Goal: Information Seeking & Learning: Understand process/instructions

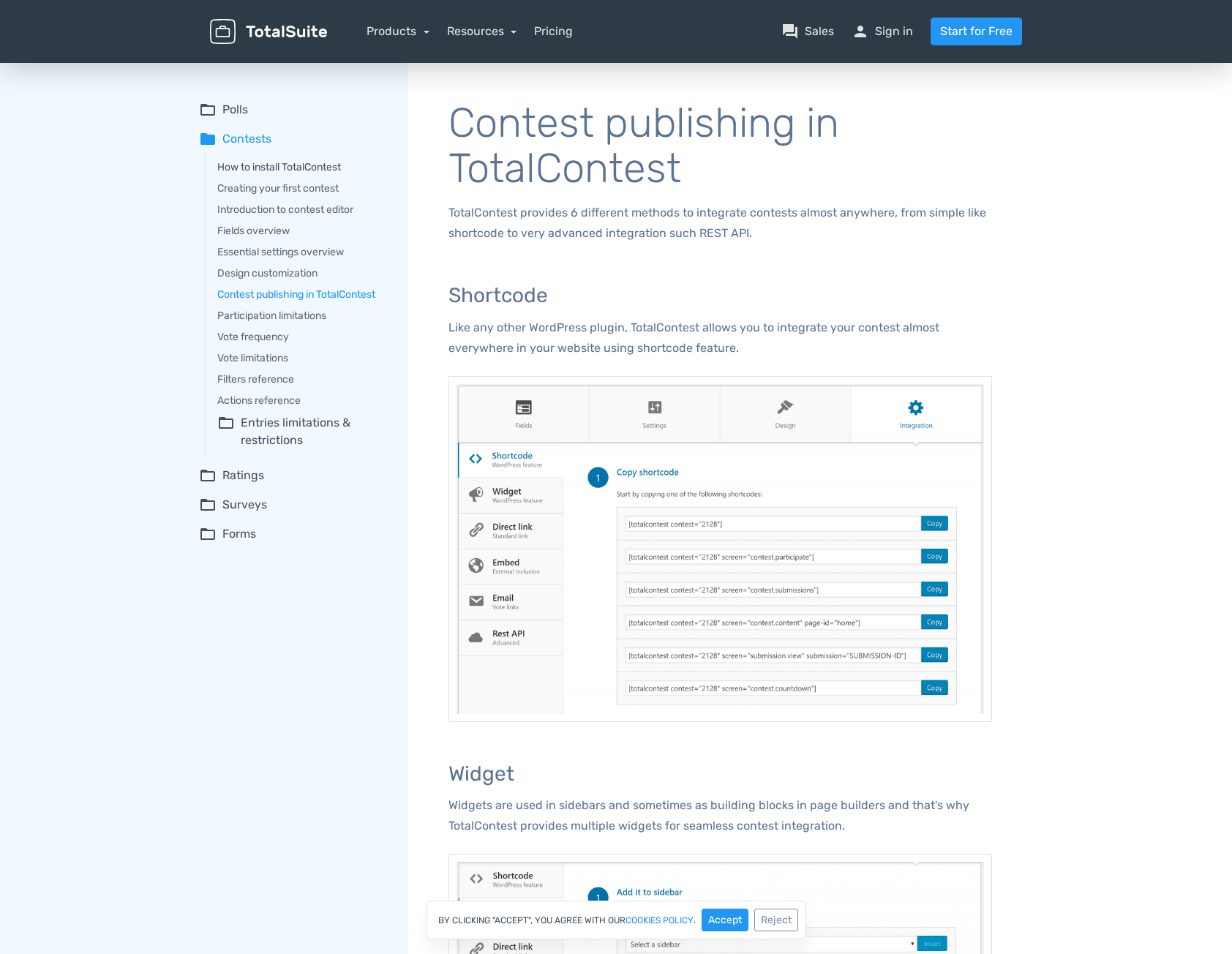
click at [251, 170] on link "How to install TotalContest" at bounding box center [302, 167] width 170 height 15
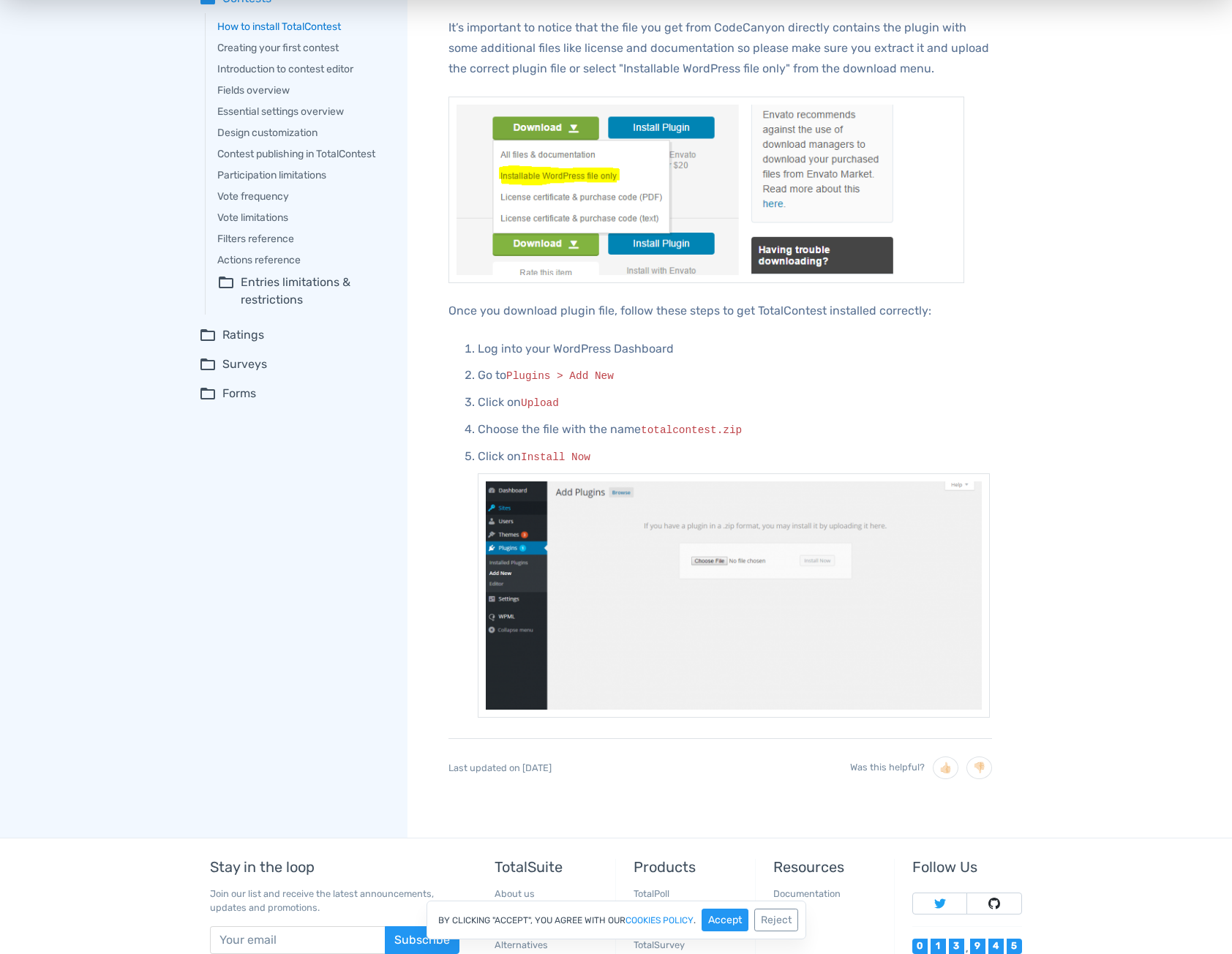
scroll to position [14, 0]
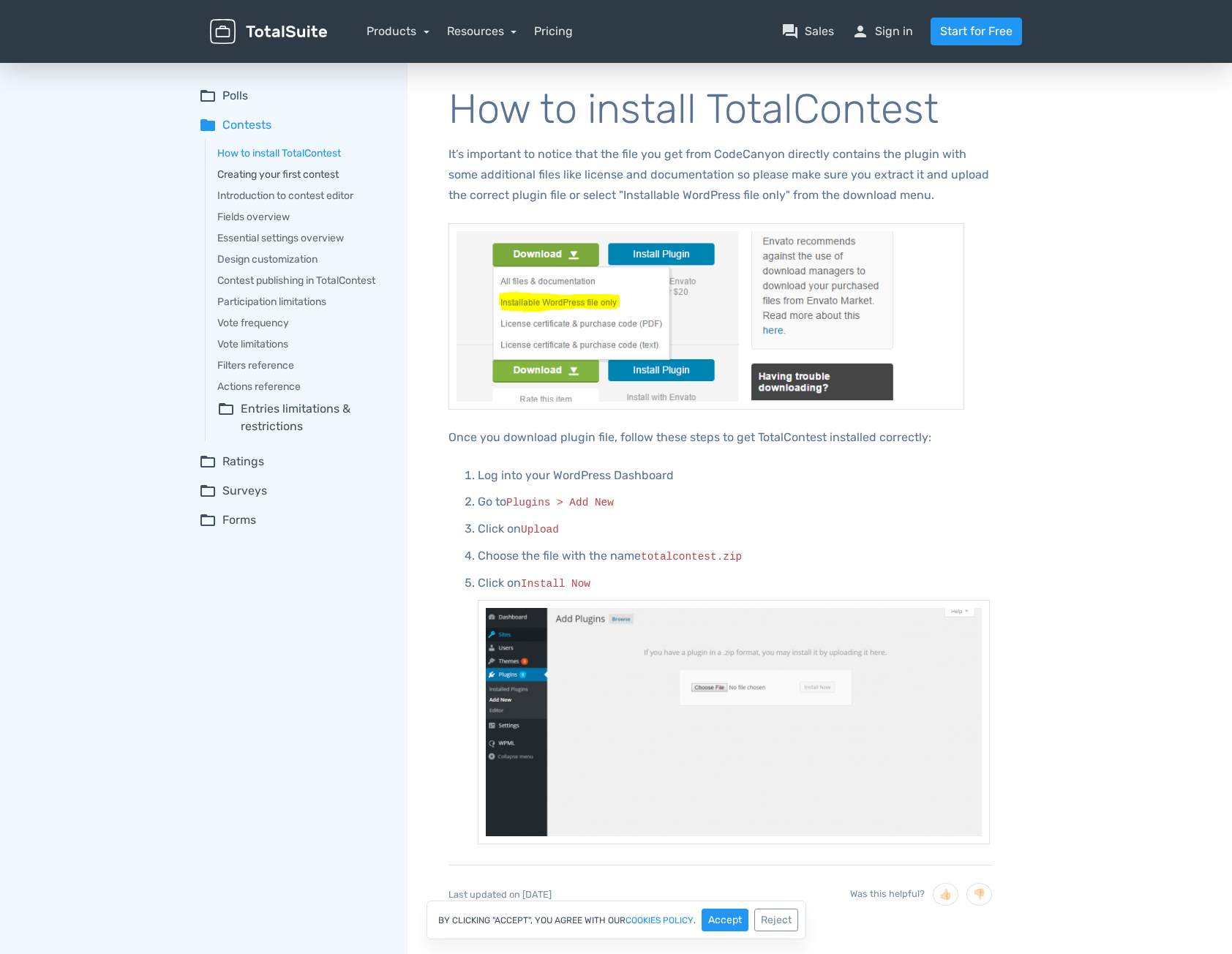
click at [295, 177] on link "Creating your first contest" at bounding box center [302, 174] width 170 height 15
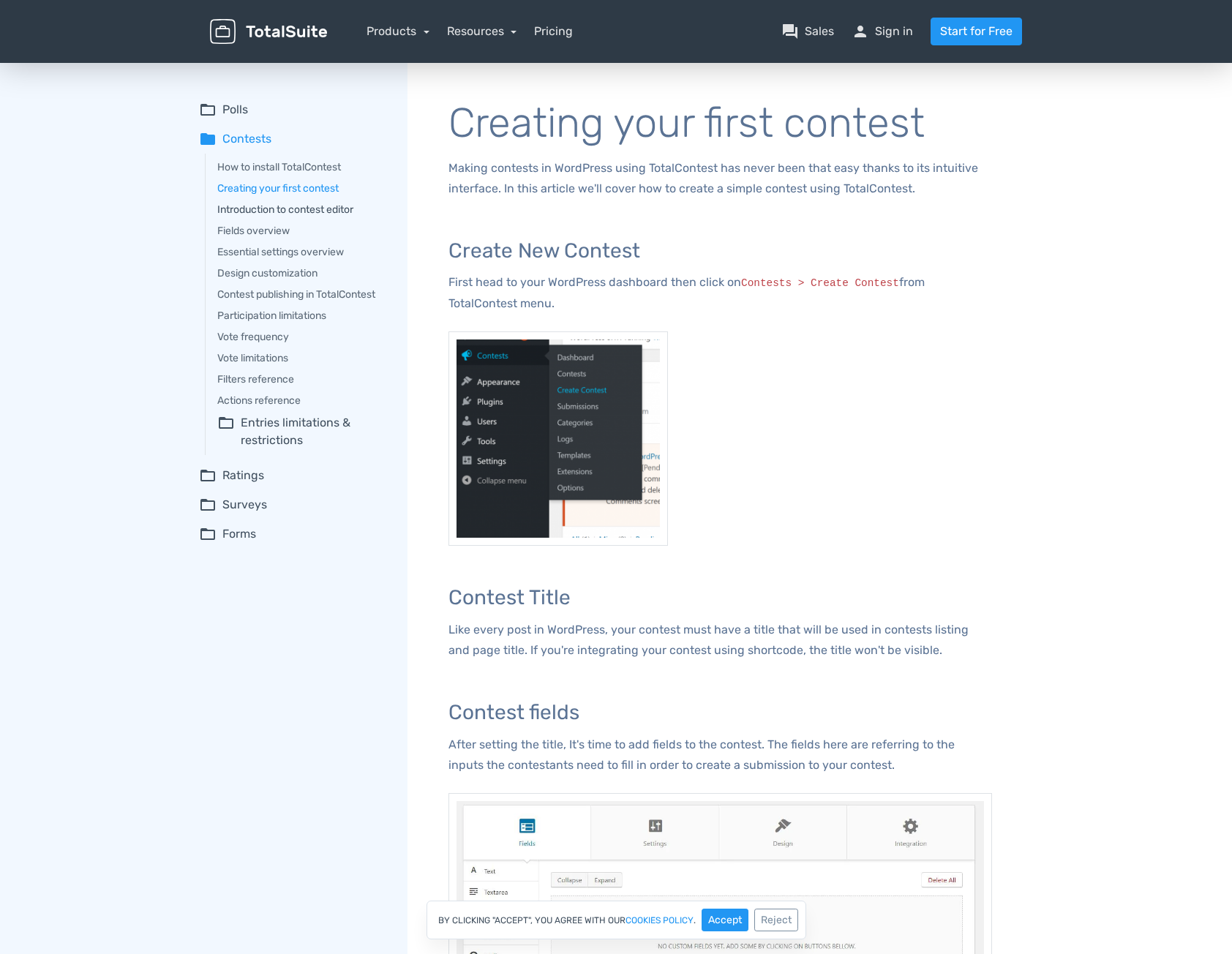
click at [247, 206] on link "Introduction to contest editor" at bounding box center [302, 210] width 170 height 15
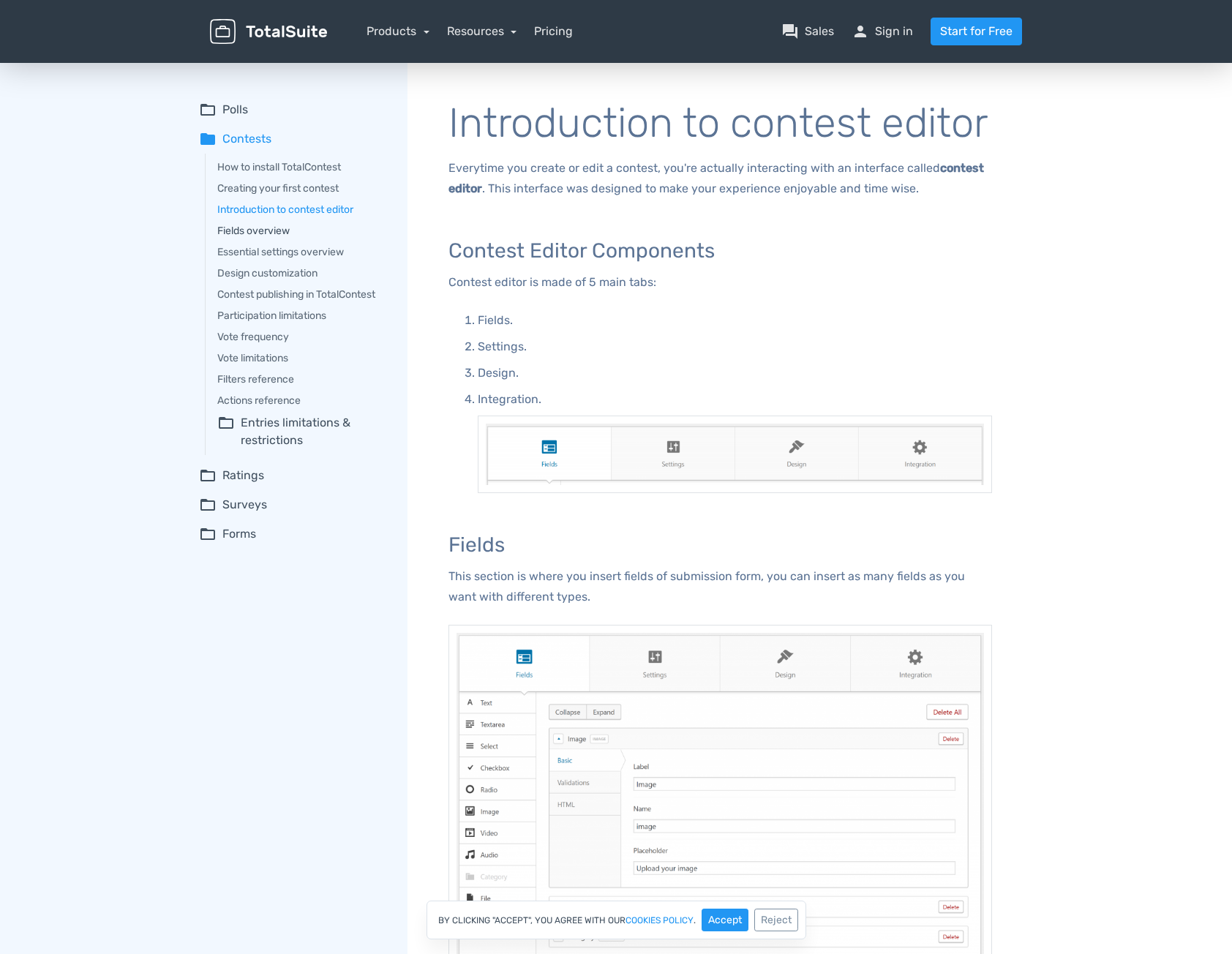
click at [268, 230] on link "Fields overview" at bounding box center [302, 231] width 170 height 15
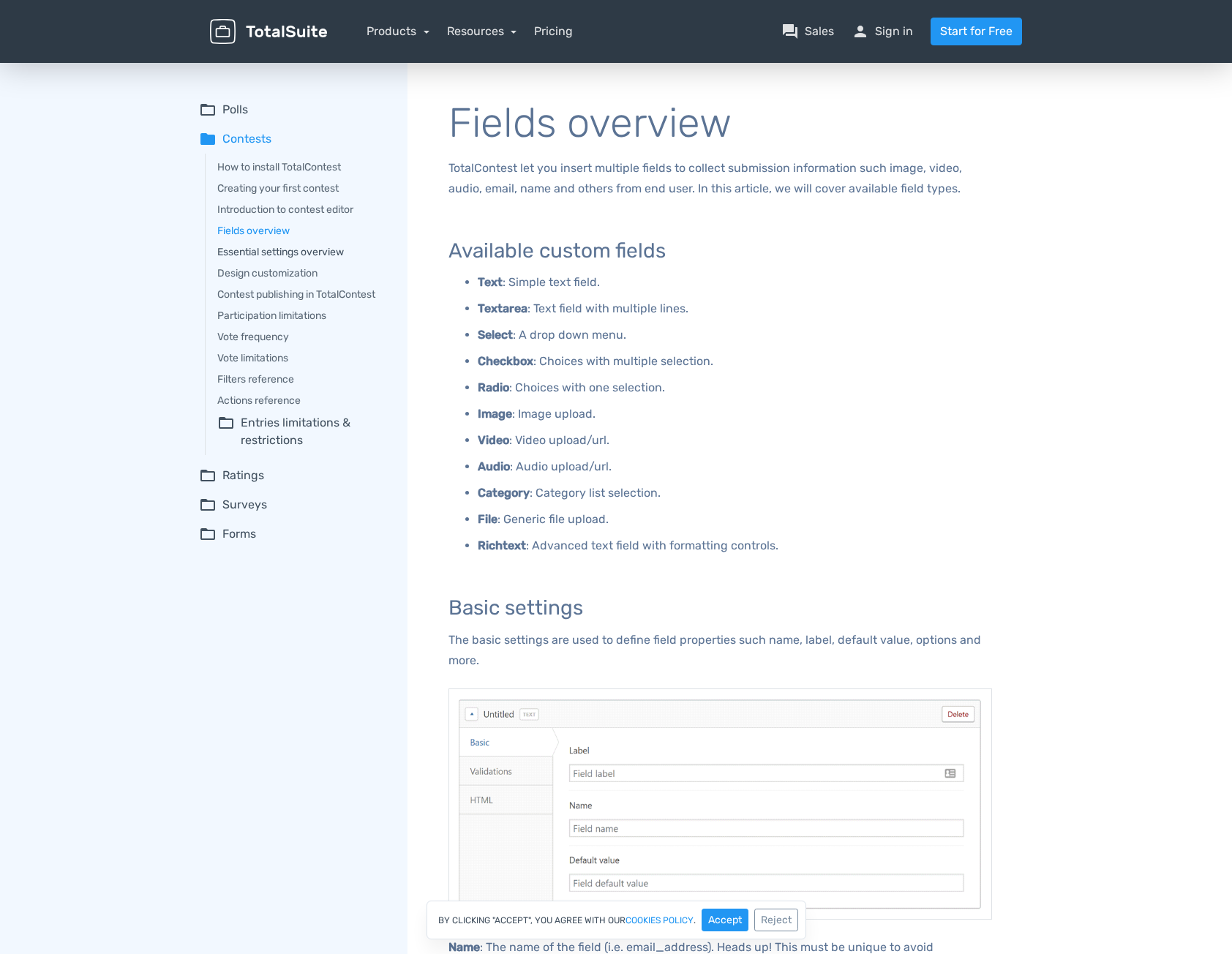
click at [284, 254] on link "Essential settings overview" at bounding box center [302, 252] width 170 height 15
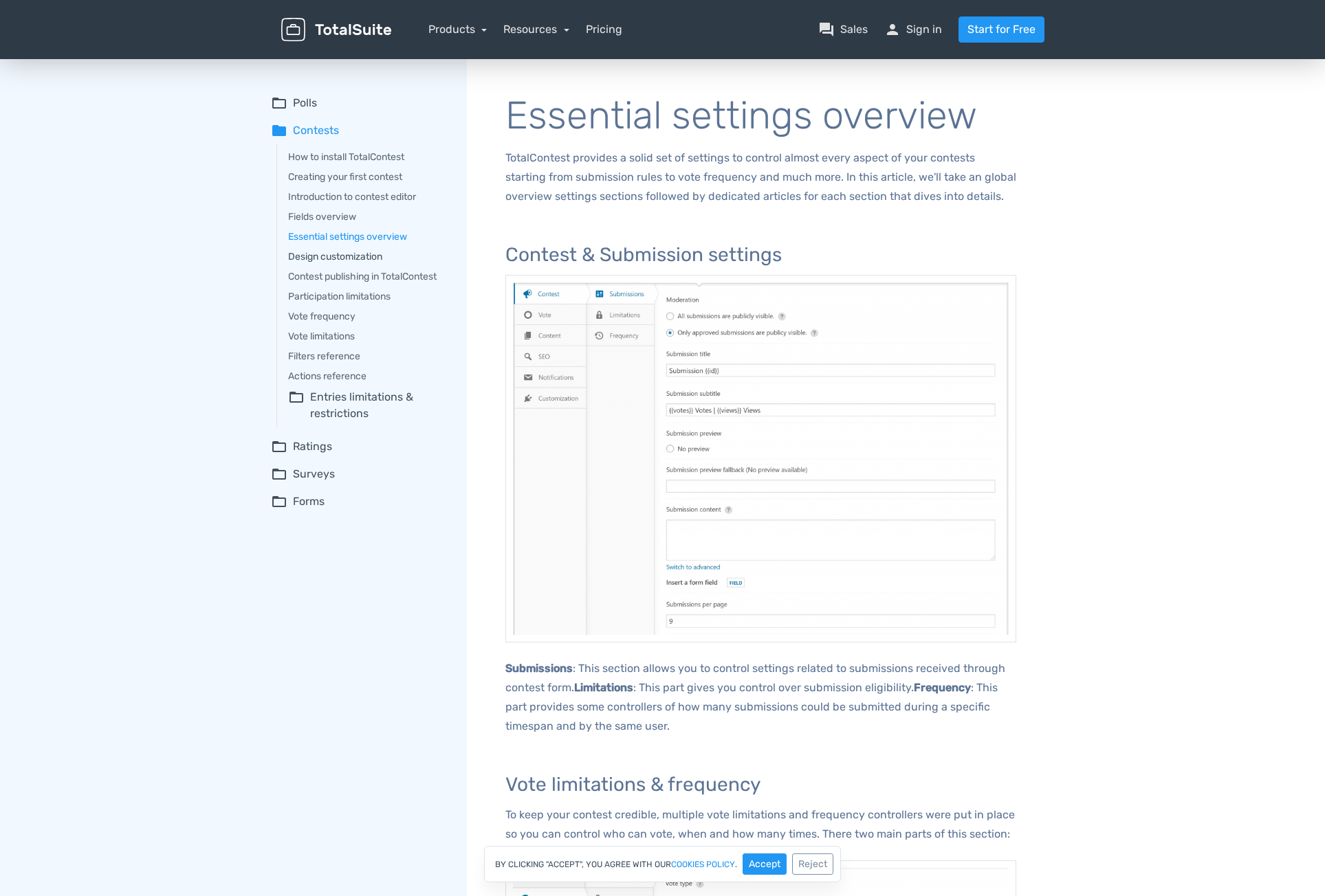
click at [344, 256] on link "Design customization" at bounding box center [368, 256] width 160 height 14
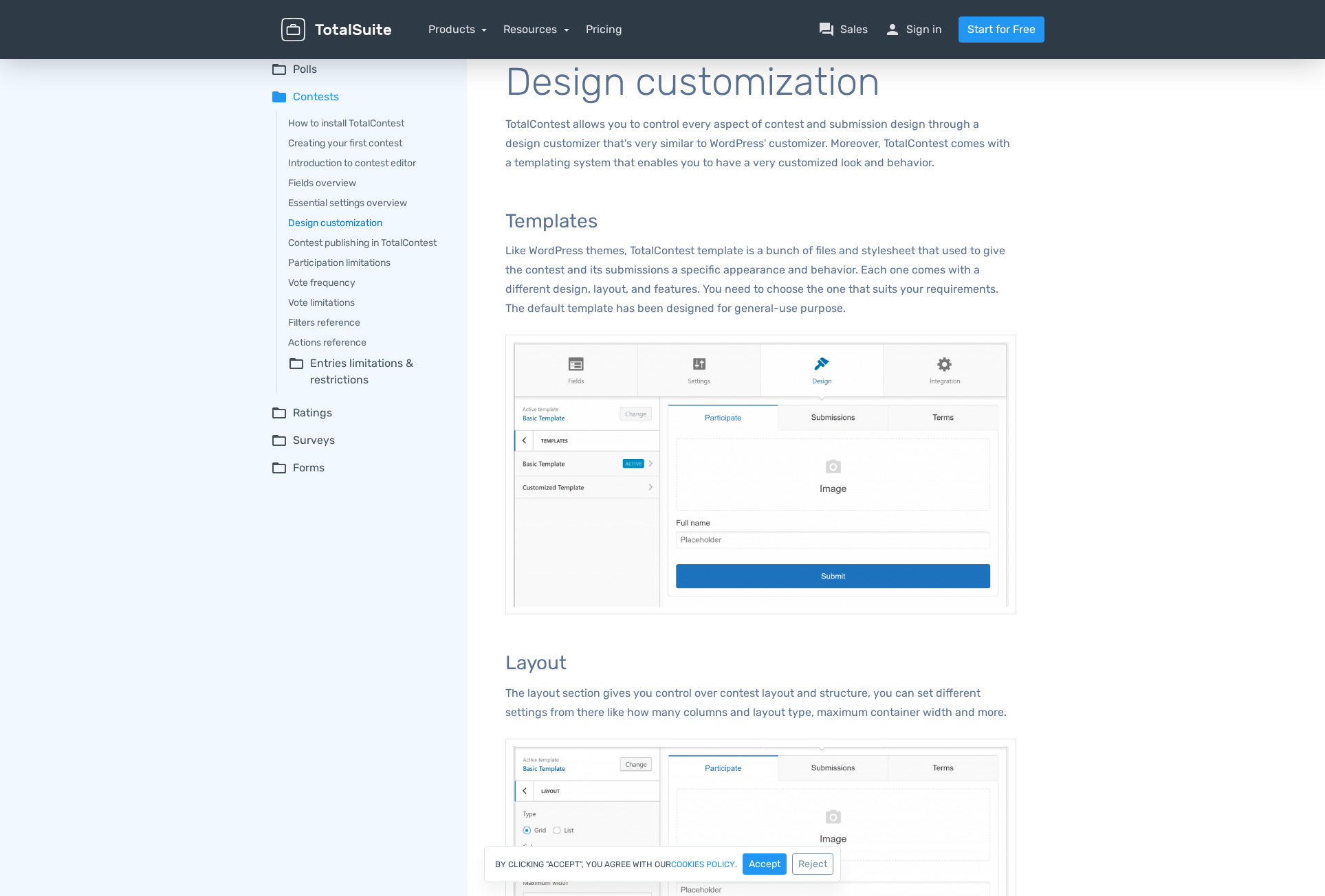
scroll to position [15, 0]
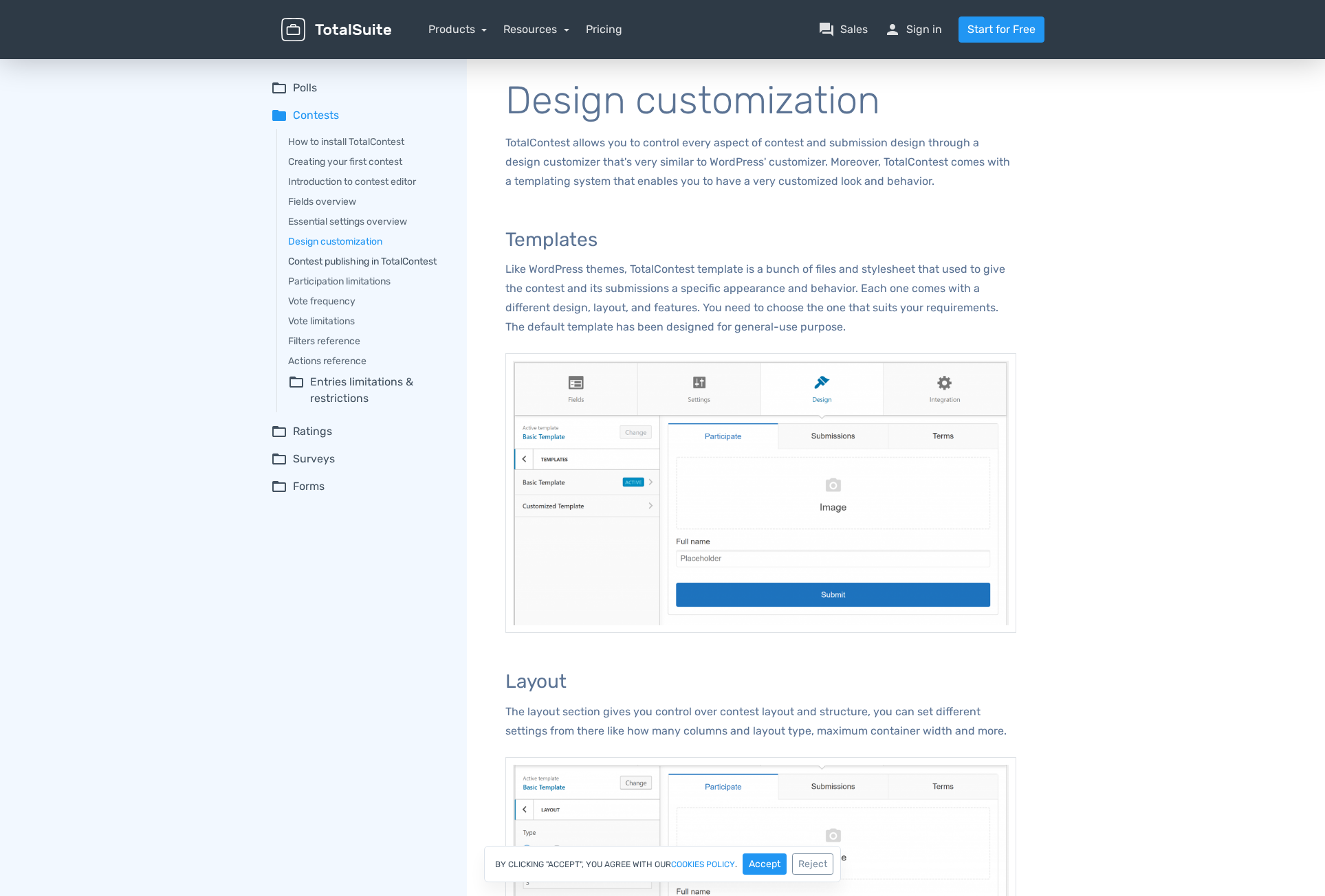
click at [332, 262] on link "Contest publishing in TotalContest" at bounding box center [368, 261] width 160 height 14
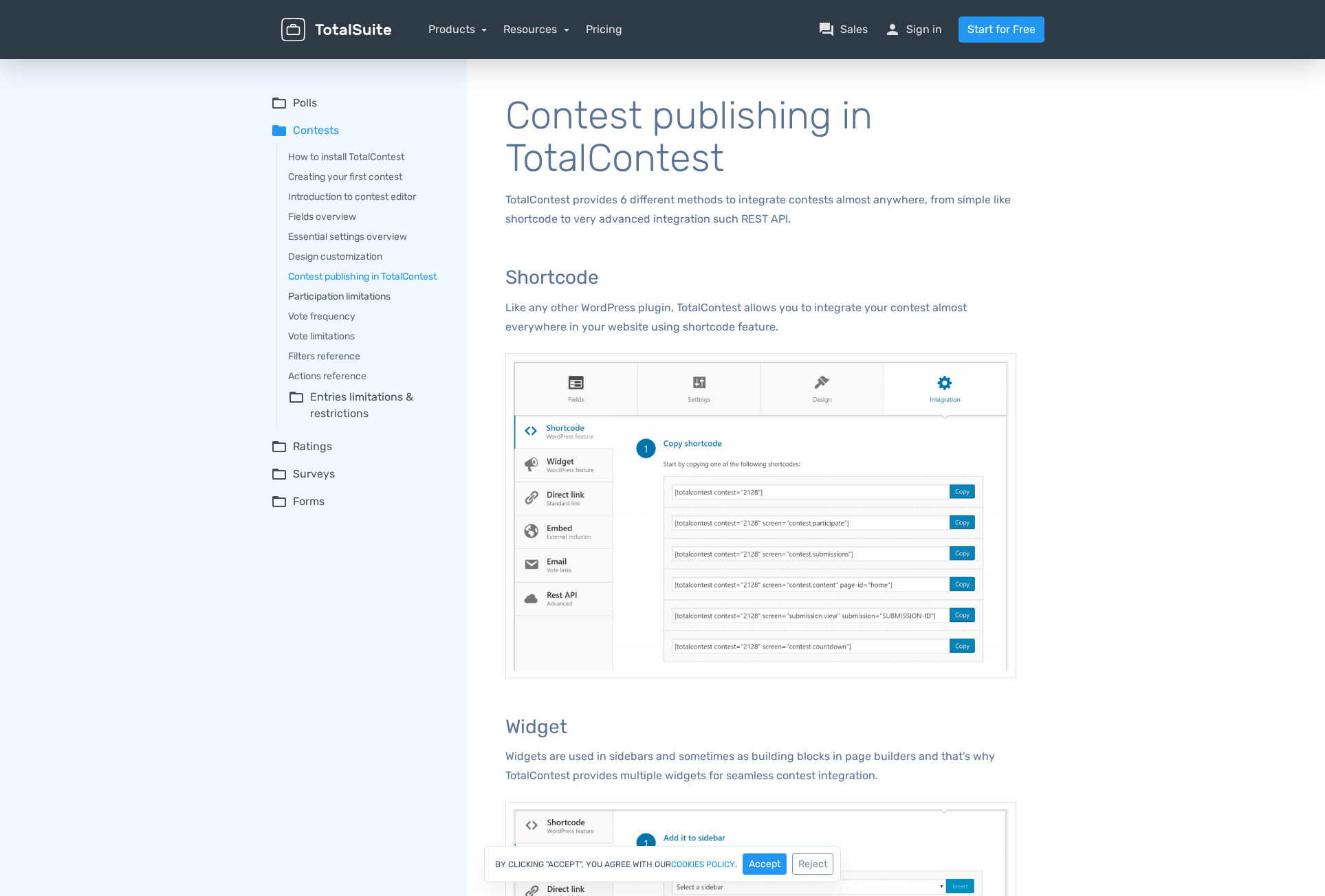
click at [354, 294] on link "Participation limitations" at bounding box center [368, 296] width 160 height 14
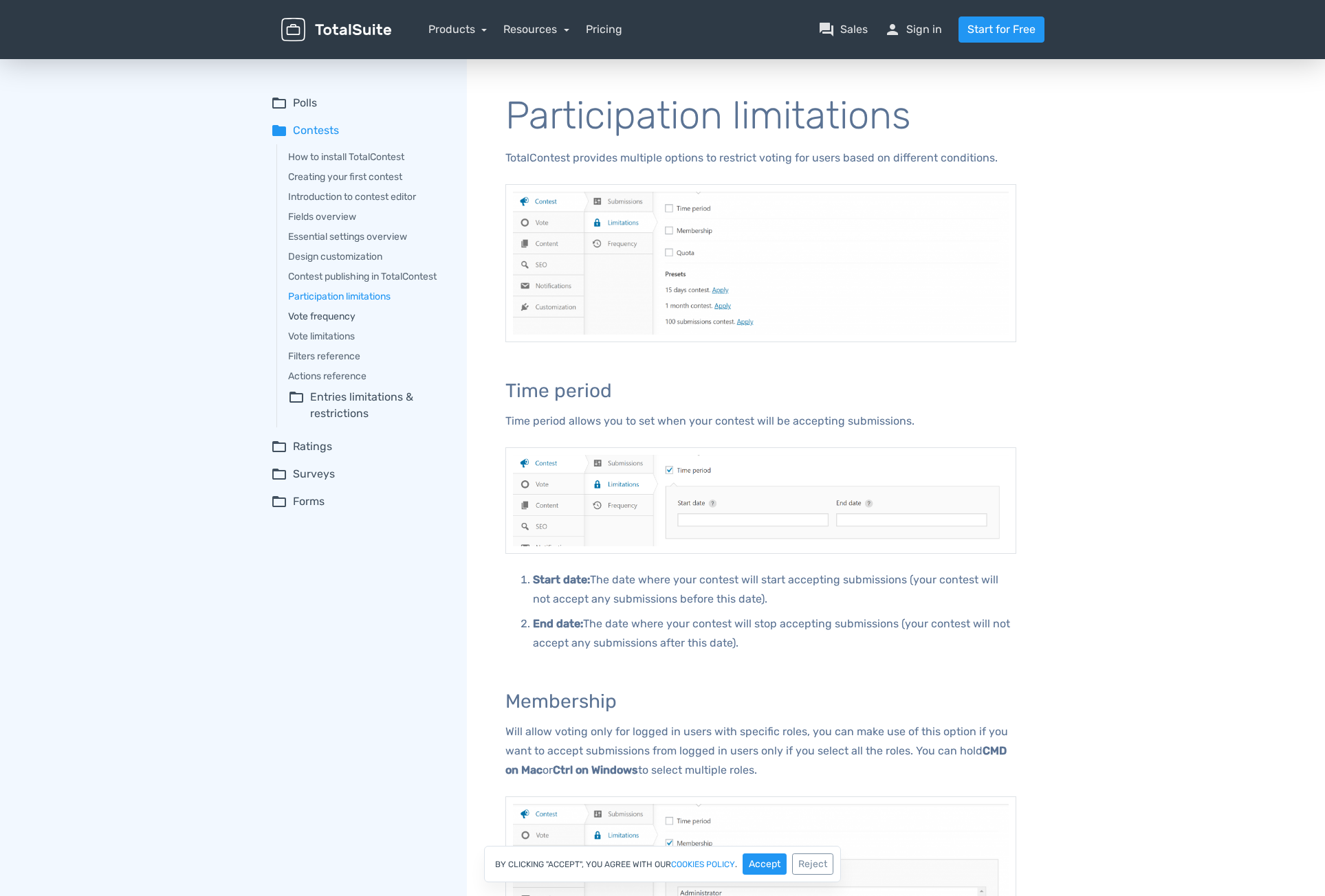
click at [321, 314] on link "Vote frequency" at bounding box center [368, 317] width 160 height 14
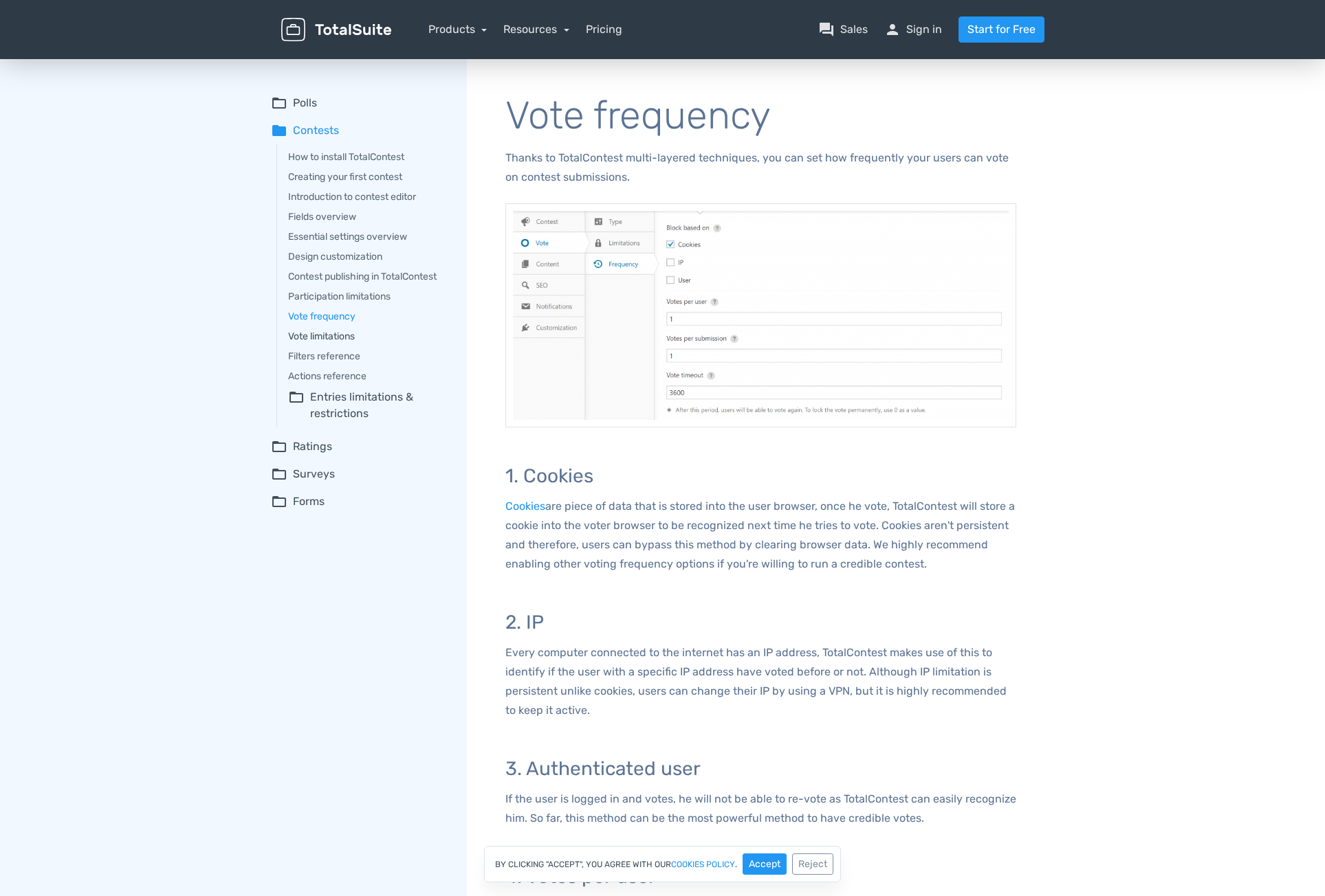
click at [322, 337] on link "Vote limitations" at bounding box center [368, 336] width 160 height 14
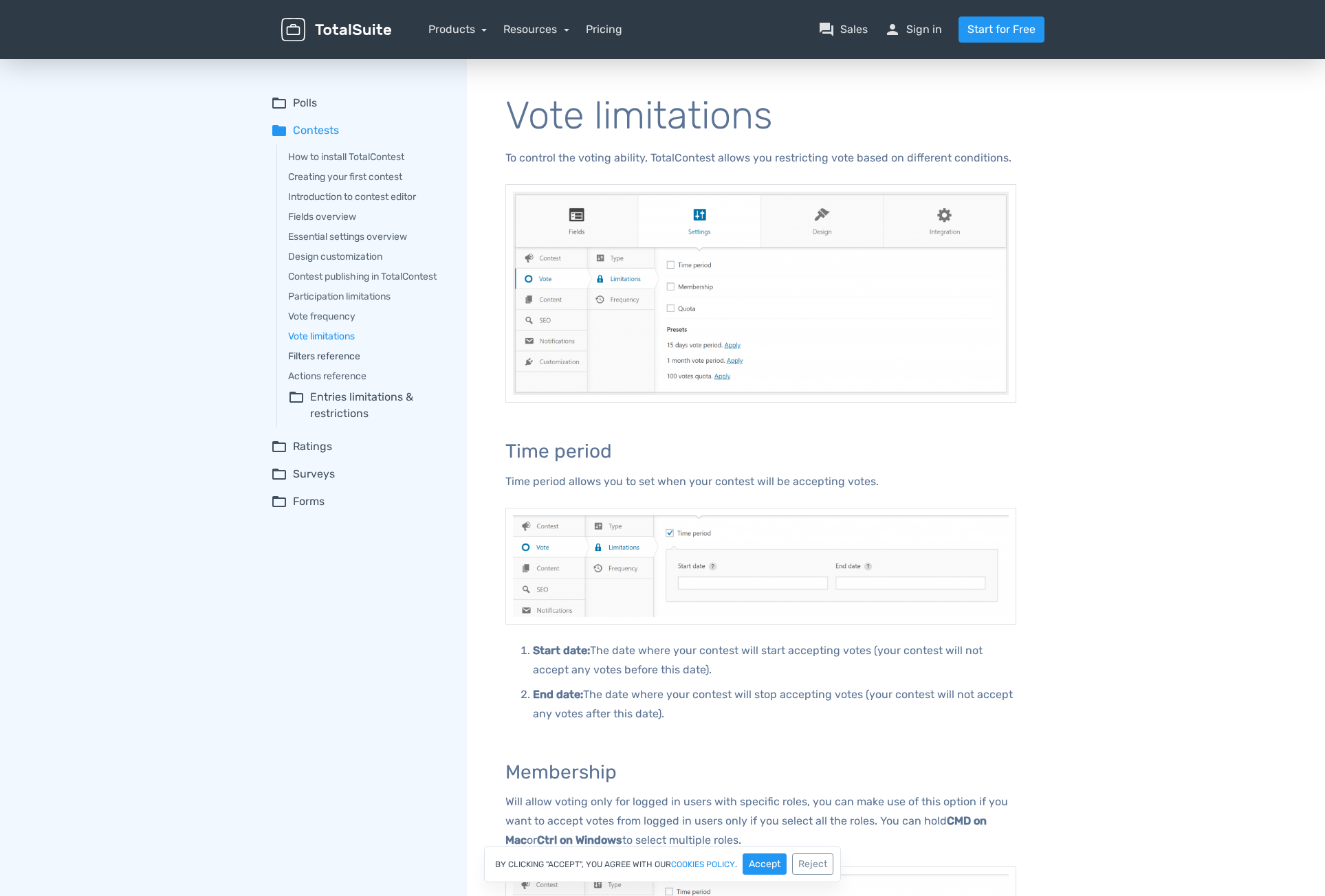
click at [350, 359] on link "Filters reference" at bounding box center [368, 357] width 160 height 14
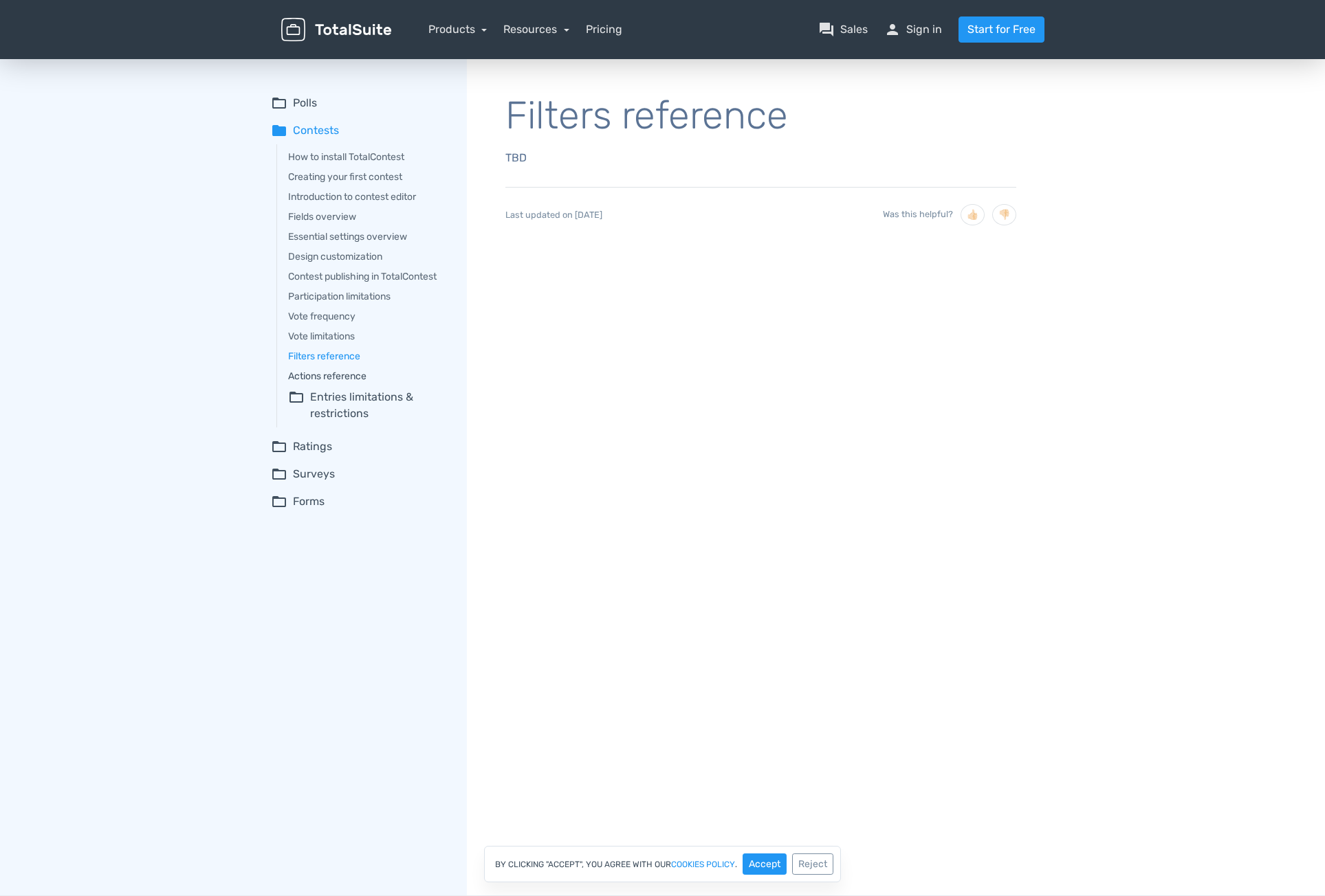
click at [336, 378] on link "Actions reference" at bounding box center [368, 376] width 160 height 14
click at [372, 400] on summary "folder_open Entries limitations & restrictions" at bounding box center [368, 406] width 160 height 33
click at [363, 440] on link "Participation frequency" at bounding box center [376, 440] width 142 height 14
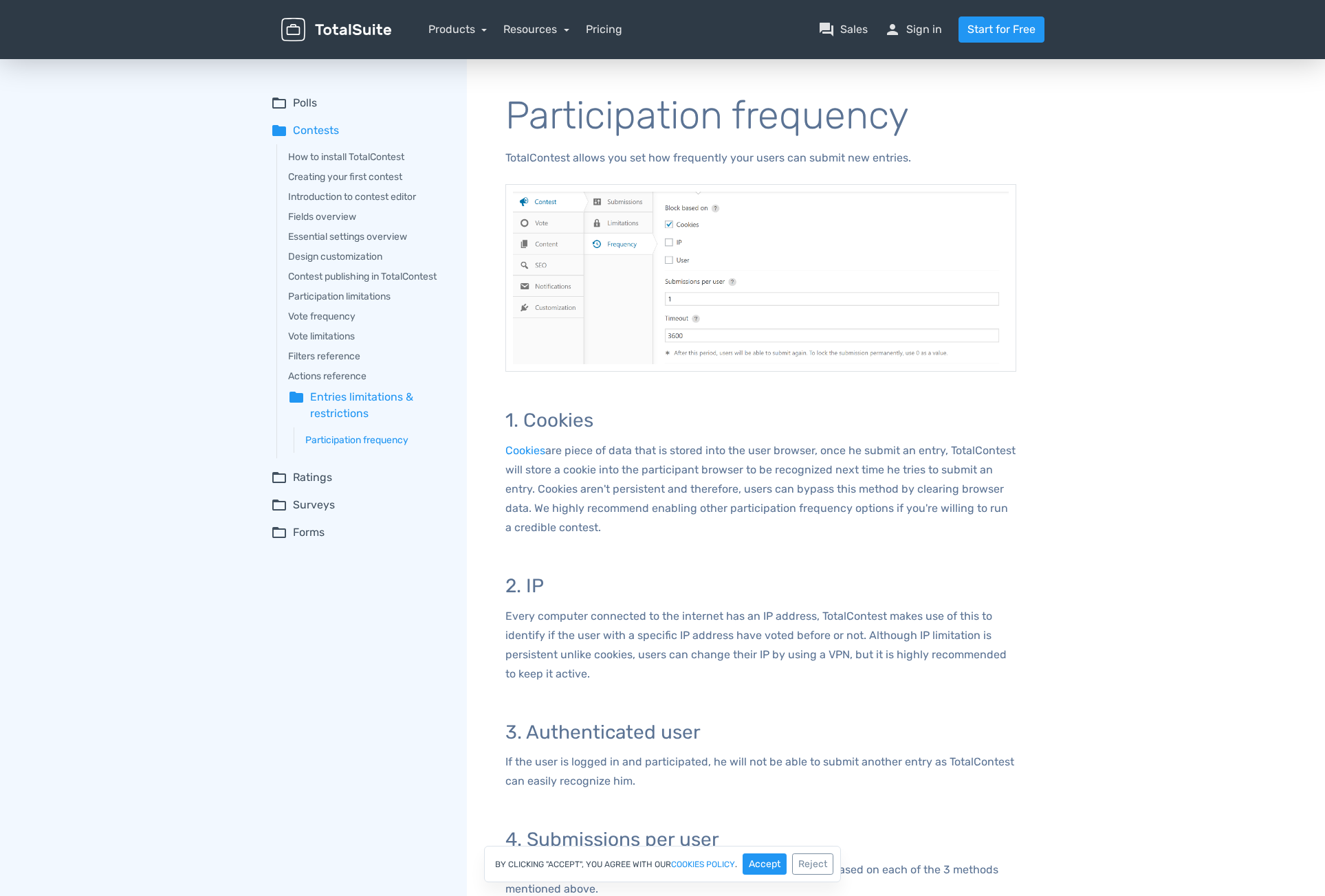
click at [304, 475] on summary "folder_open Ratings" at bounding box center [359, 477] width 177 height 16
click at [320, 593] on summary "folder_open Surveys" at bounding box center [359, 596] width 177 height 16
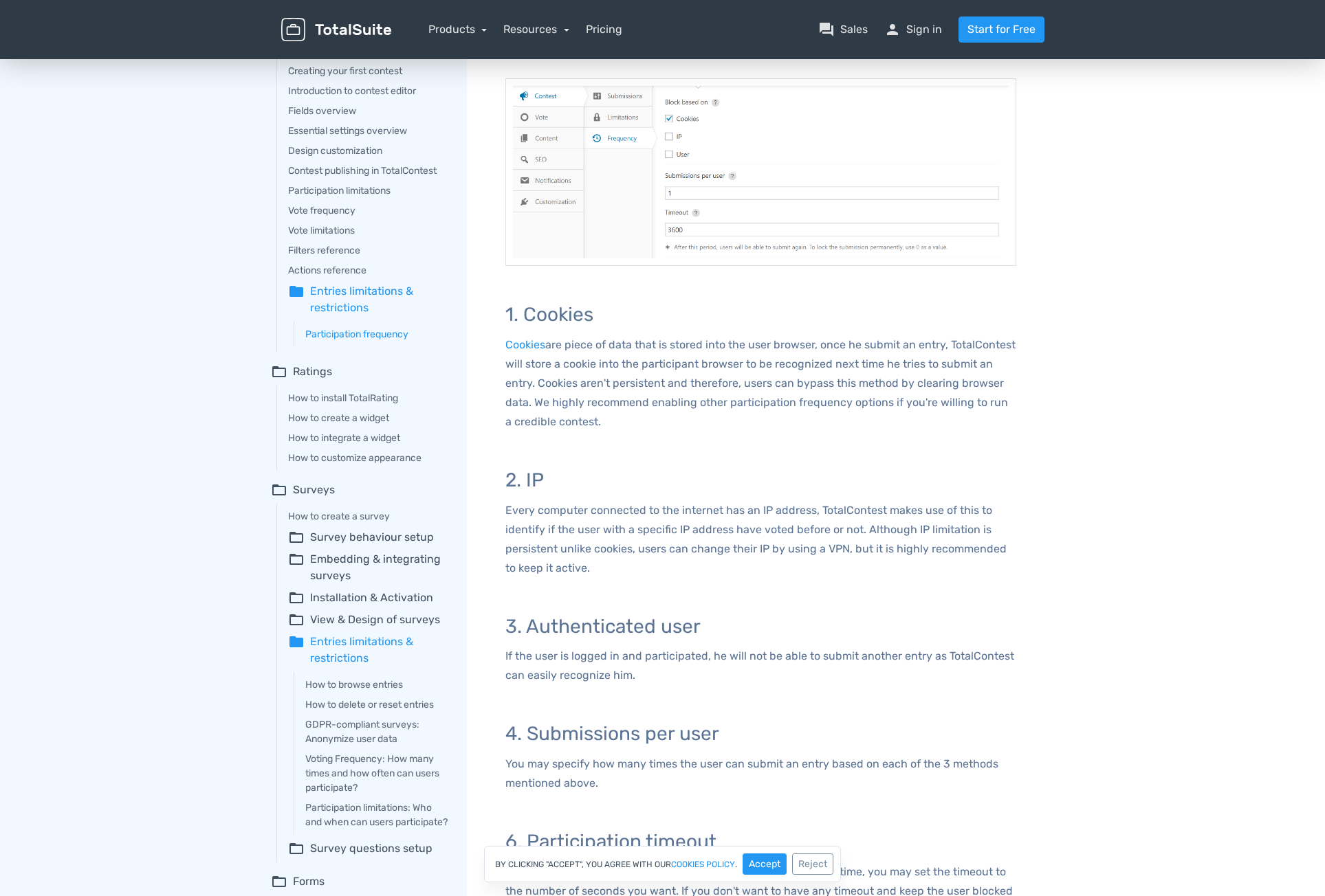
scroll to position [229, 0]
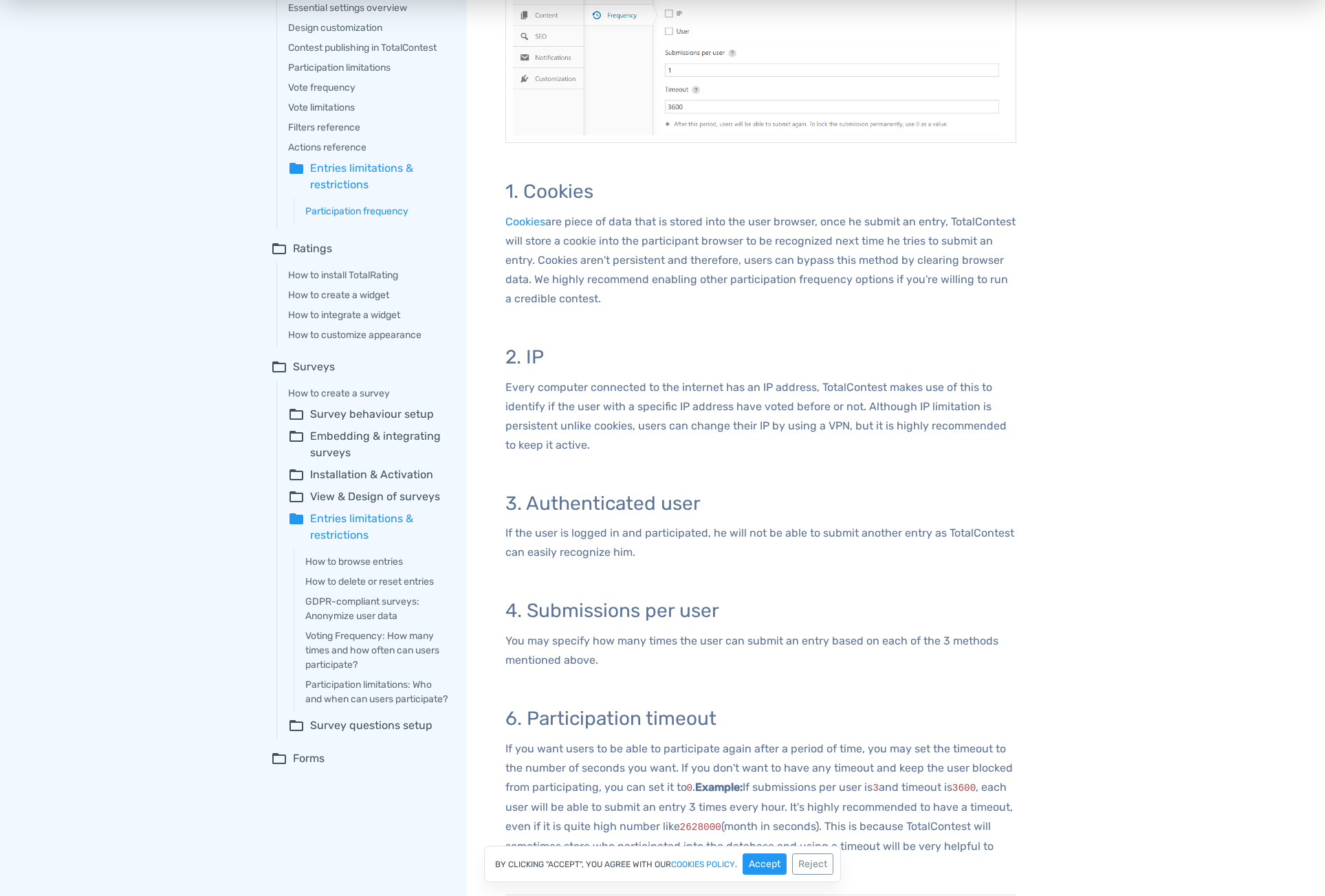
click at [341, 519] on summary "folder Entries limitations & restrictions" at bounding box center [368, 527] width 160 height 33
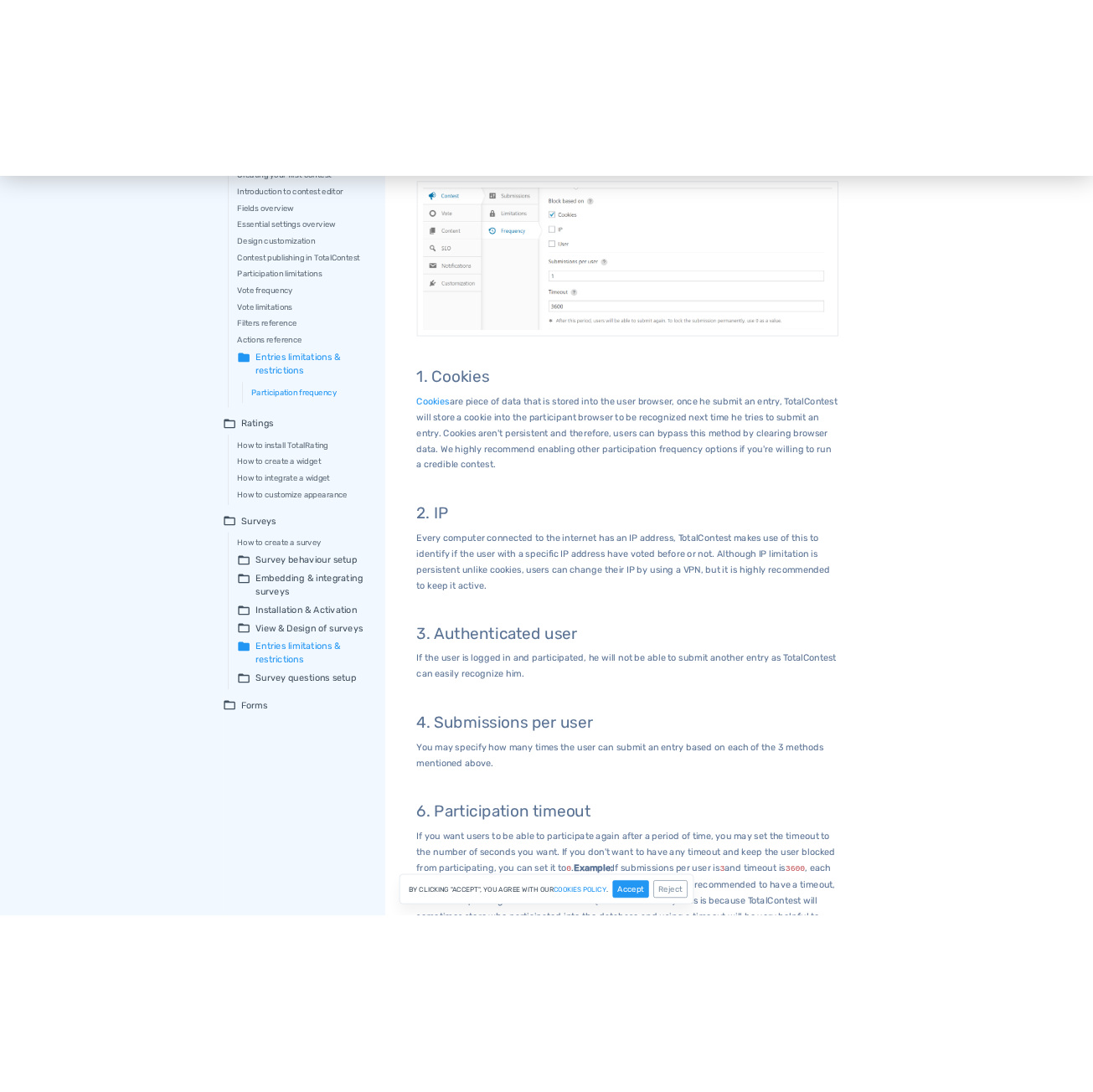
scroll to position [0, 0]
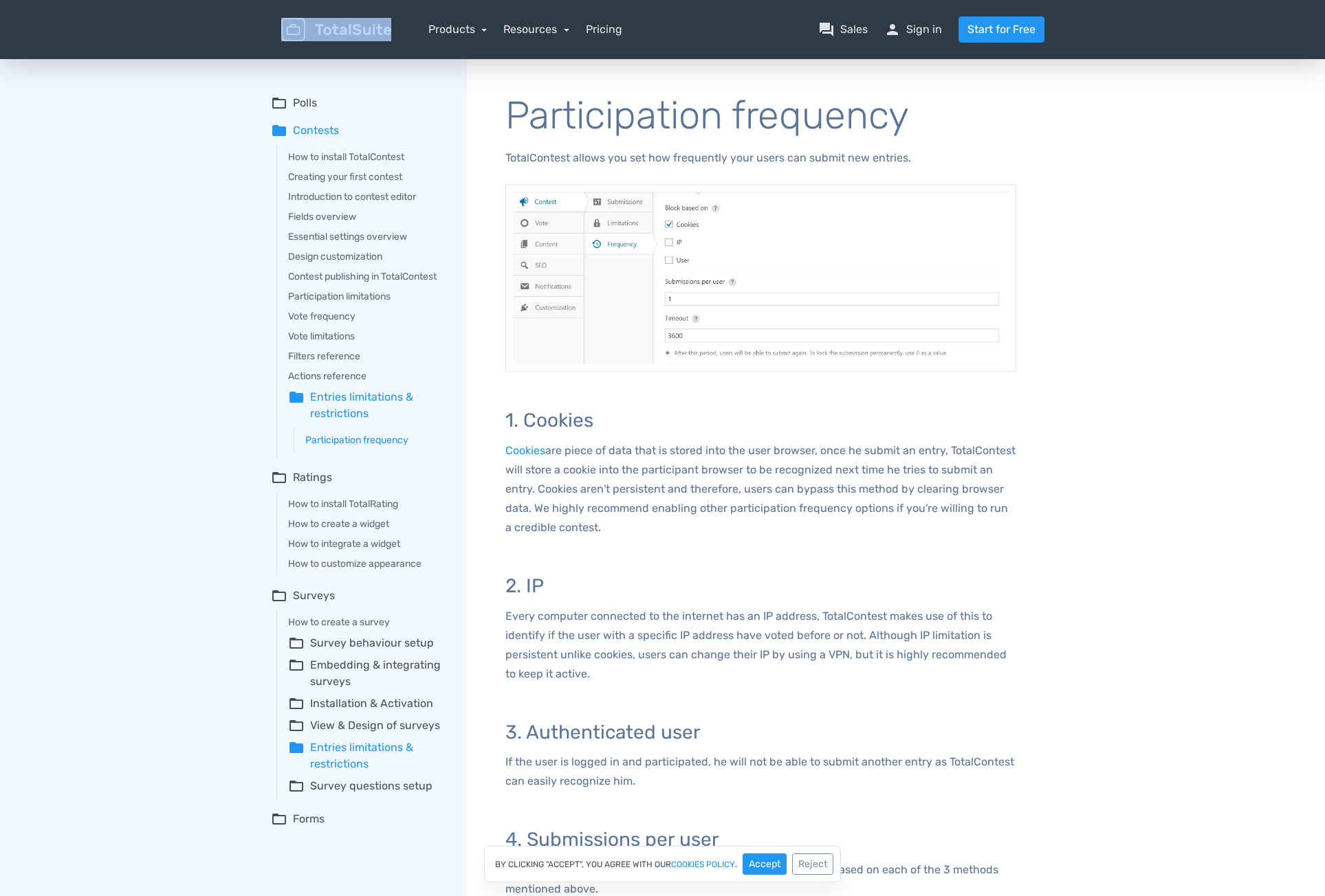
drag, startPoint x: 397, startPoint y: 26, endPoint x: 325, endPoint y: 30, distance: 72.1
click at [325, 30] on div "menu" at bounding box center [336, 30] width 131 height 24
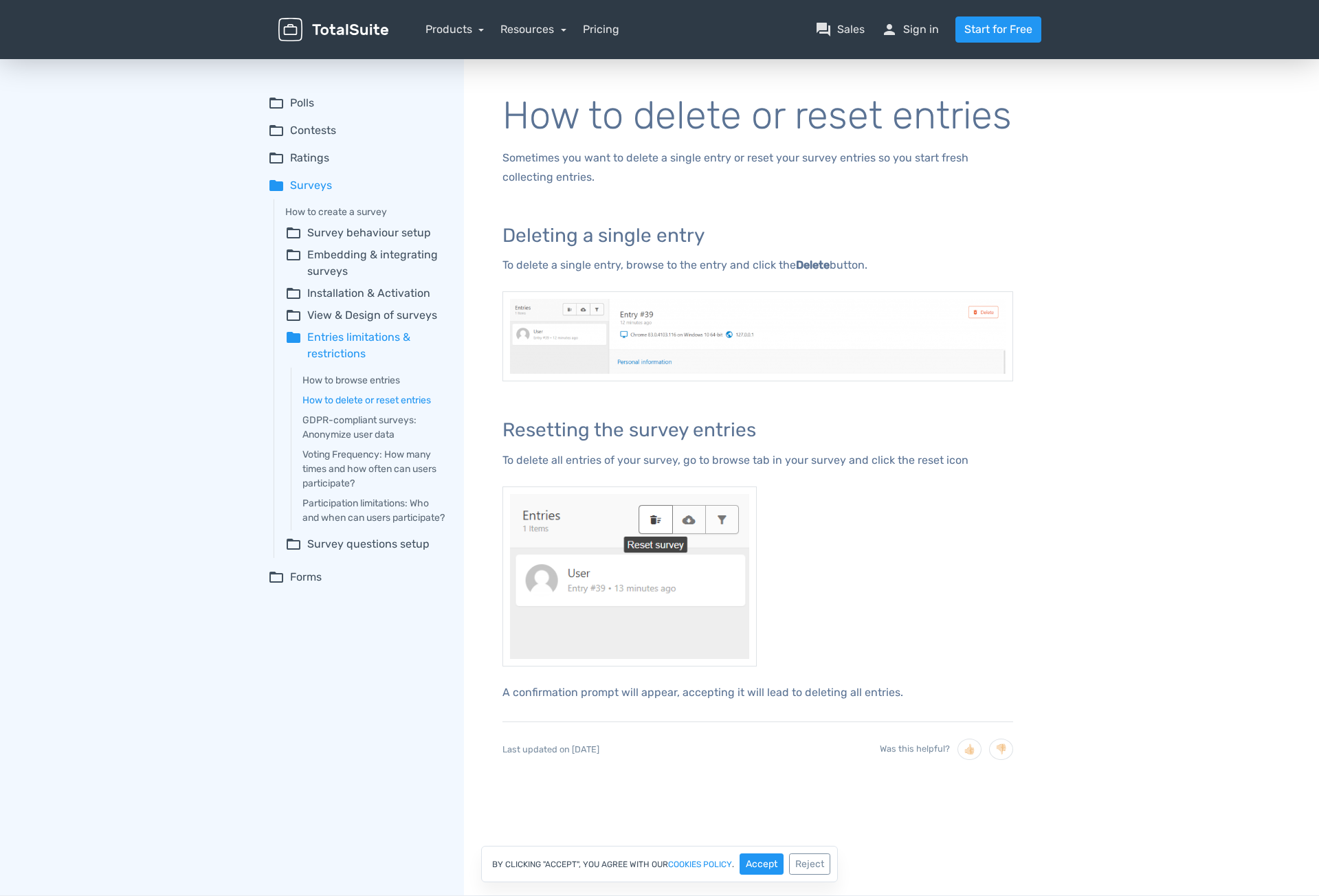
click at [268, 536] on div "folder_open Polls Adding questions and choices Custom fields basics Design cust…" at bounding box center [366, 475] width 196 height 839
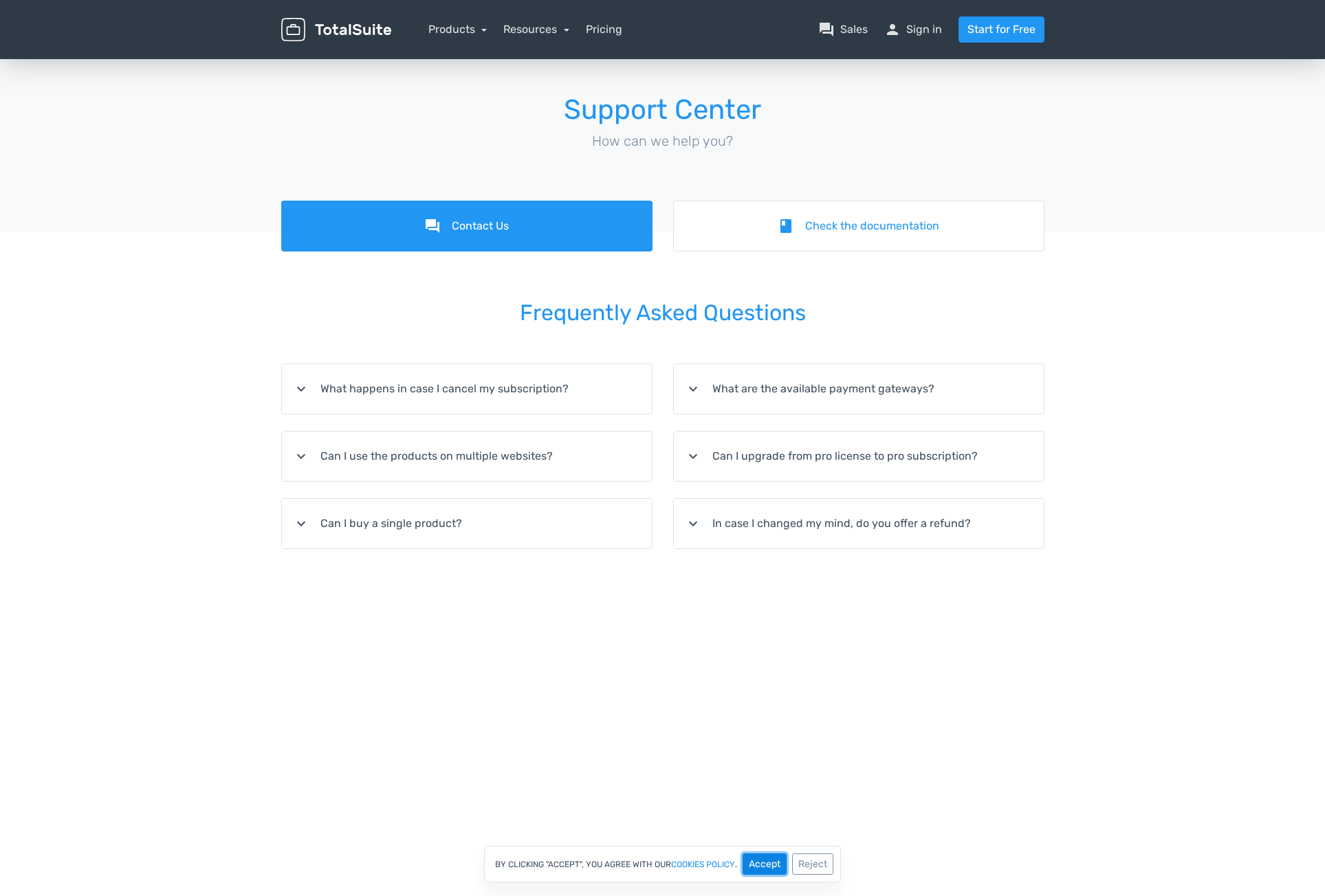
click at [763, 866] on button "Accept" at bounding box center [764, 864] width 44 height 21
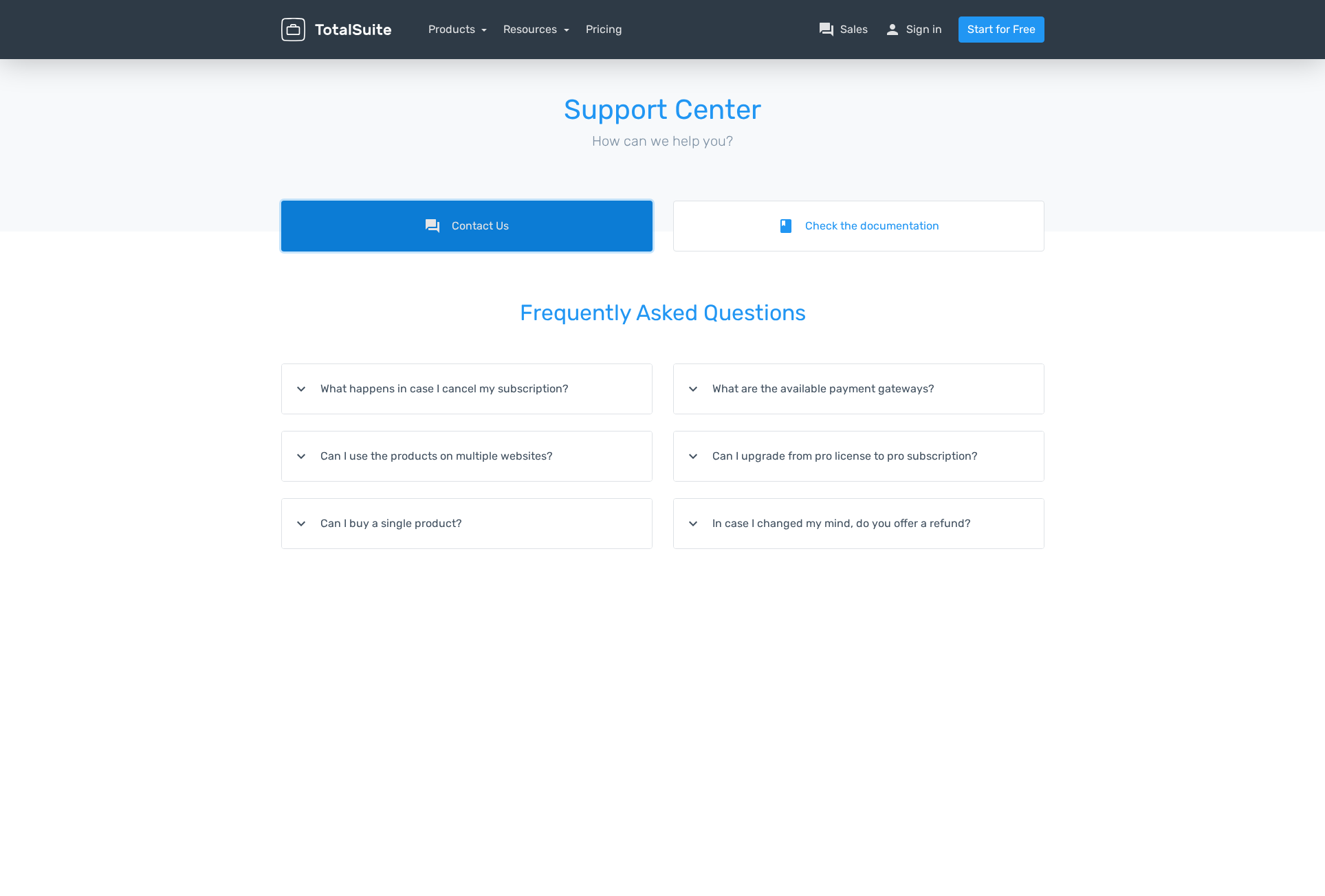
click at [501, 223] on link "forum Contact Us" at bounding box center [467, 226] width 372 height 51
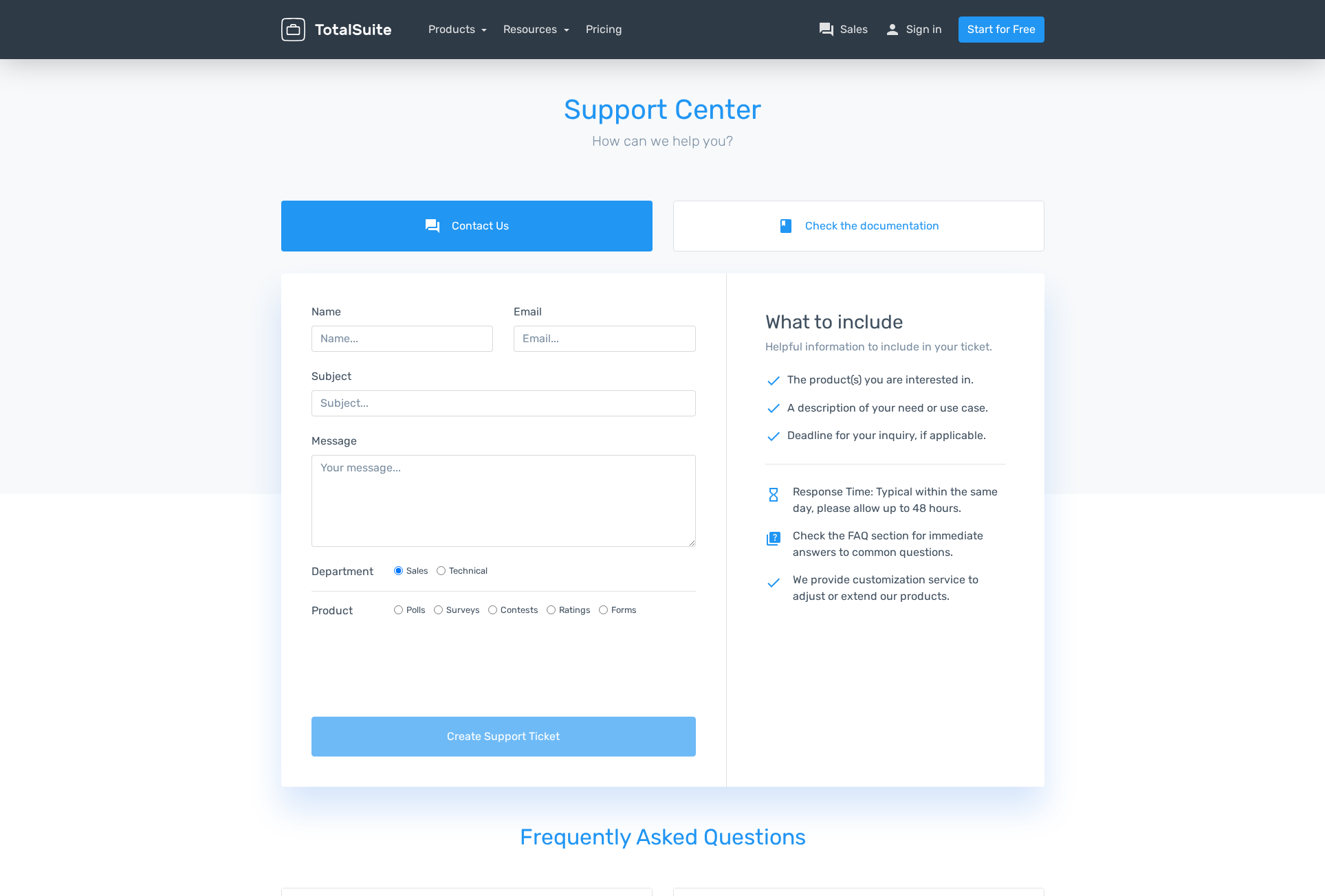
click at [440, 575] on input "Technical" at bounding box center [440, 570] width 9 height 9
radio input "true"
radio input "false"
